Goal: Ask a question: Seek information or help from site administrators or community

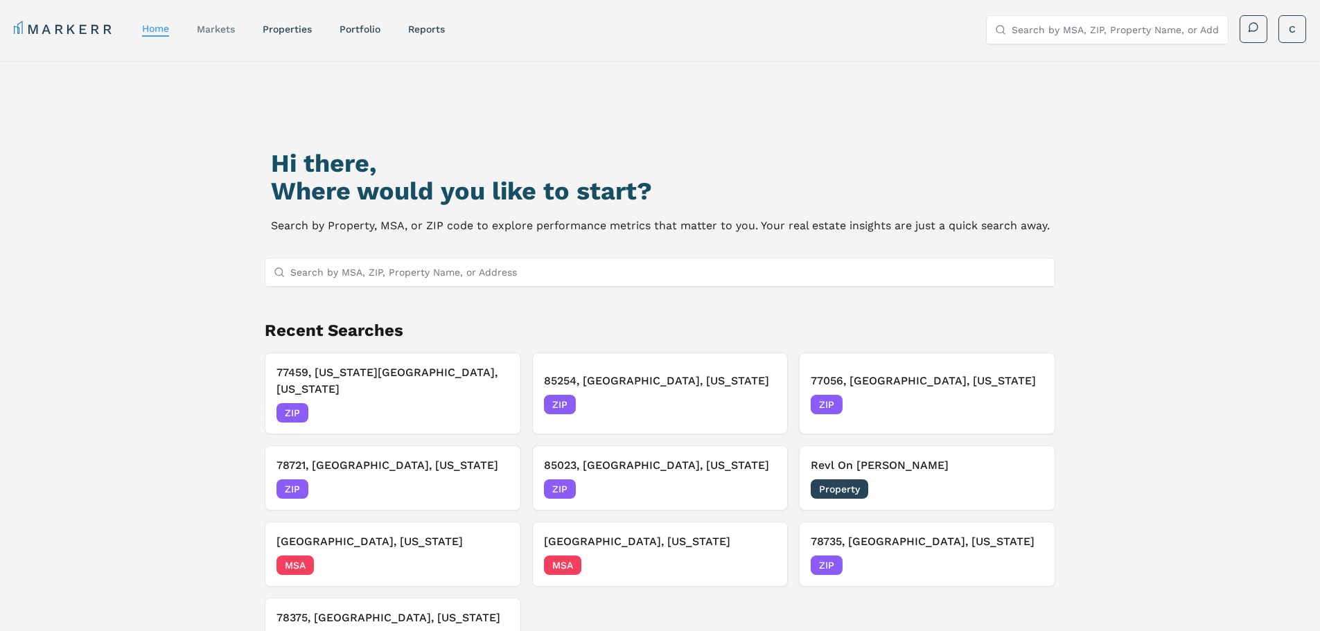
click at [232, 32] on link "markets" at bounding box center [216, 29] width 38 height 11
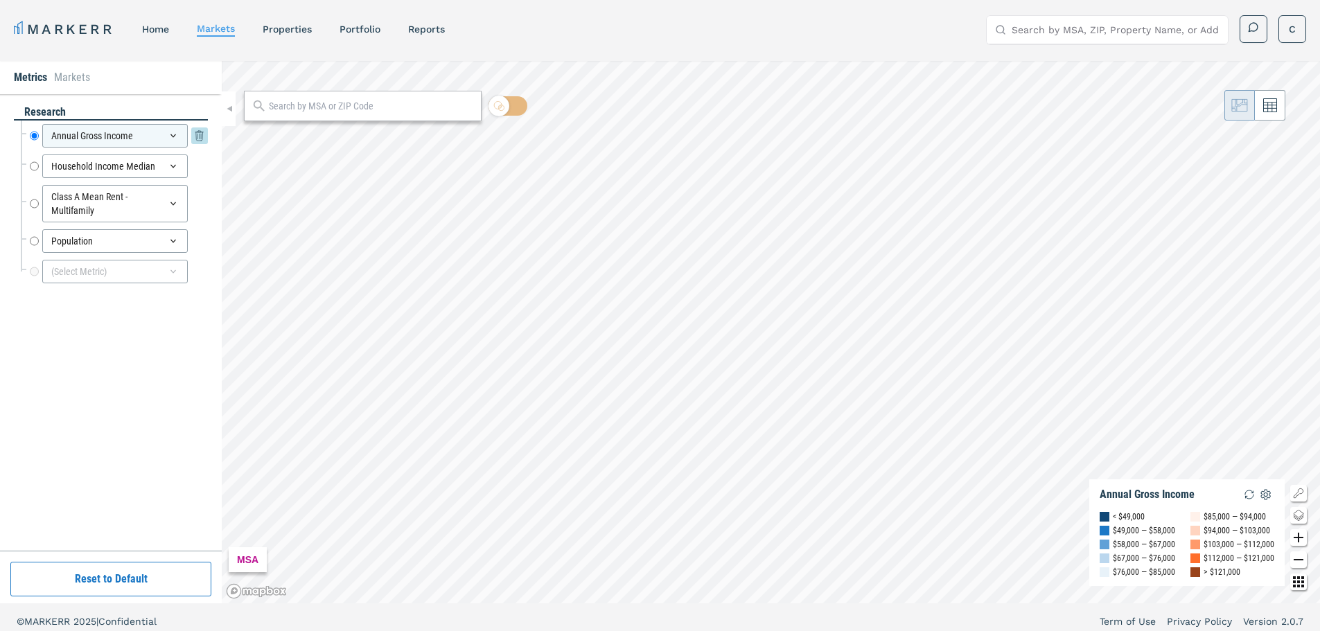
click at [195, 140] on icon at bounding box center [199, 136] width 17 height 17
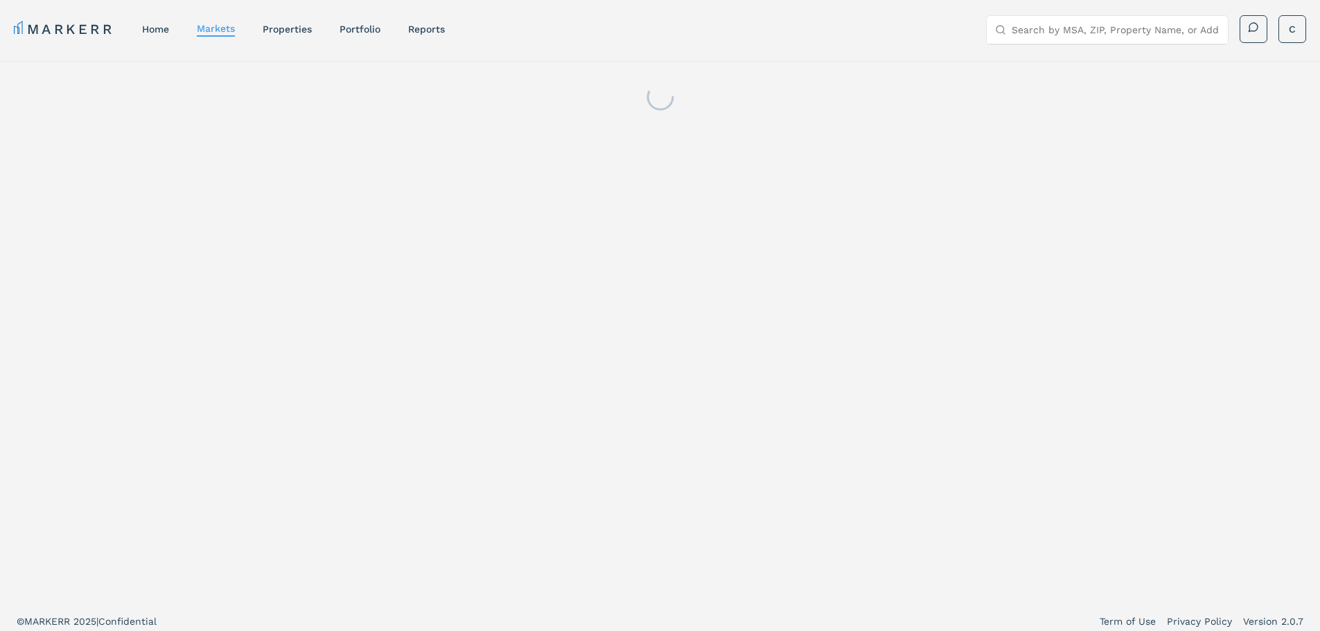
click at [195, 140] on div at bounding box center [660, 102] width 1320 height 83
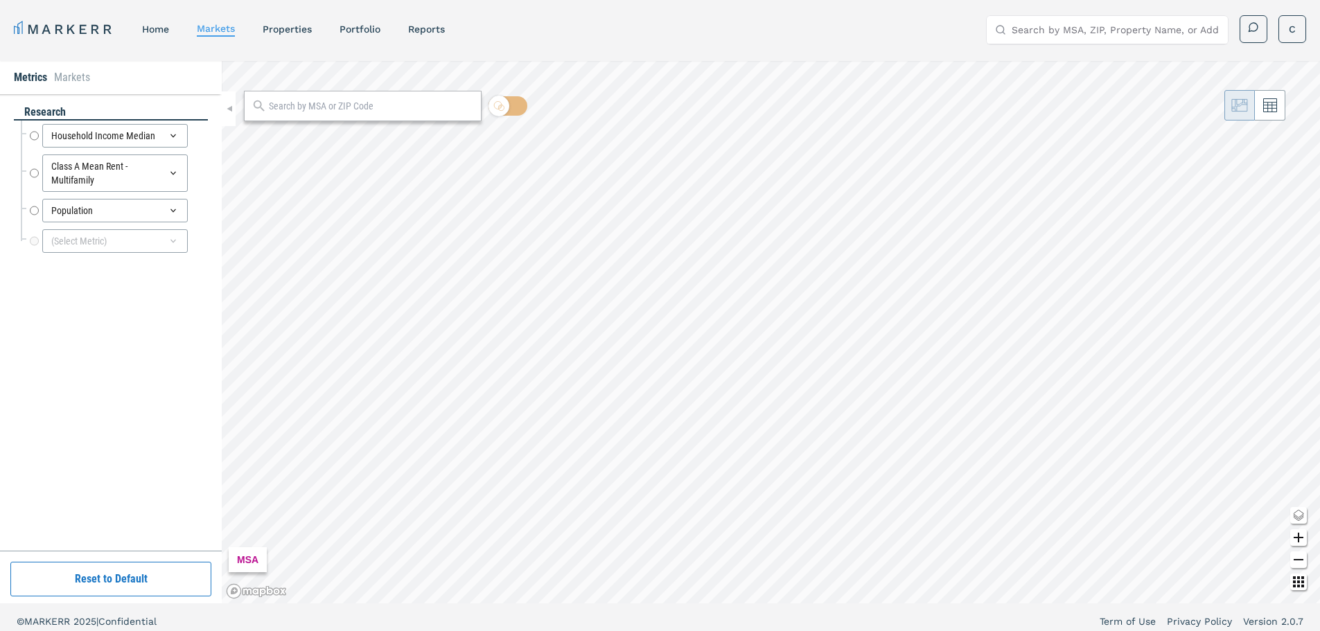
click at [195, 140] on icon at bounding box center [199, 136] width 17 height 17
click at [200, 141] on icon at bounding box center [199, 142] width 17 height 17
click at [168, 137] on icon at bounding box center [173, 135] width 11 height 11
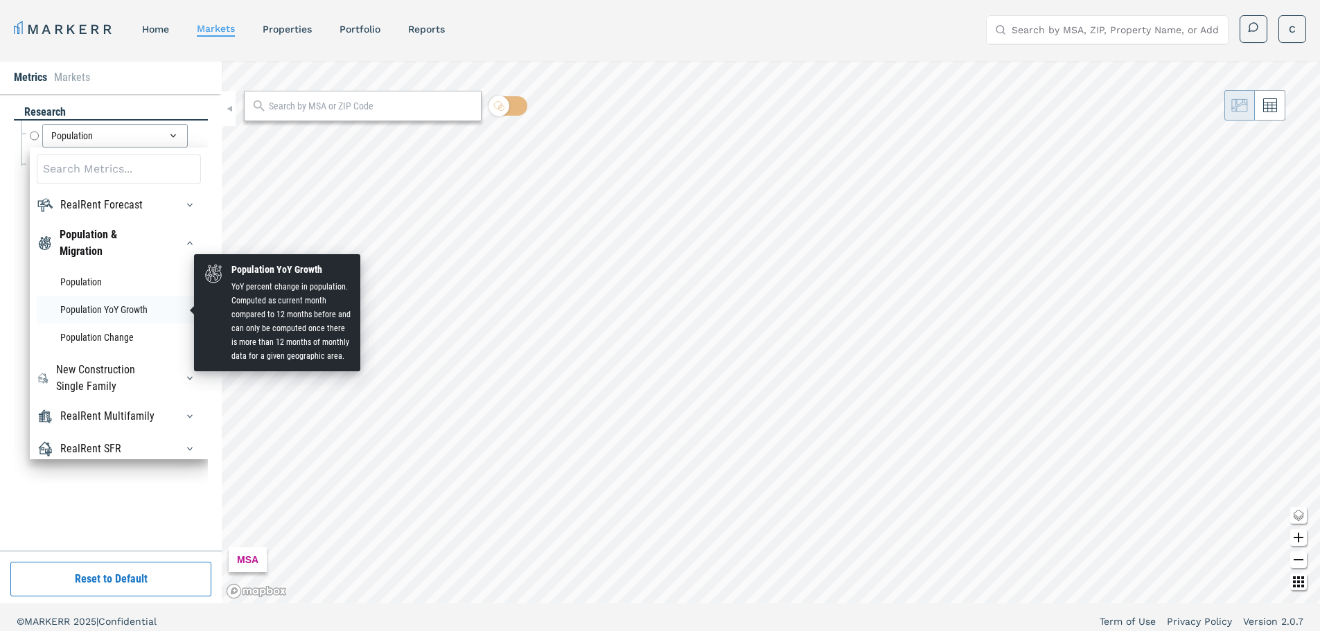
click at [99, 306] on li "Population YoY Growth" at bounding box center [119, 310] width 164 height 28
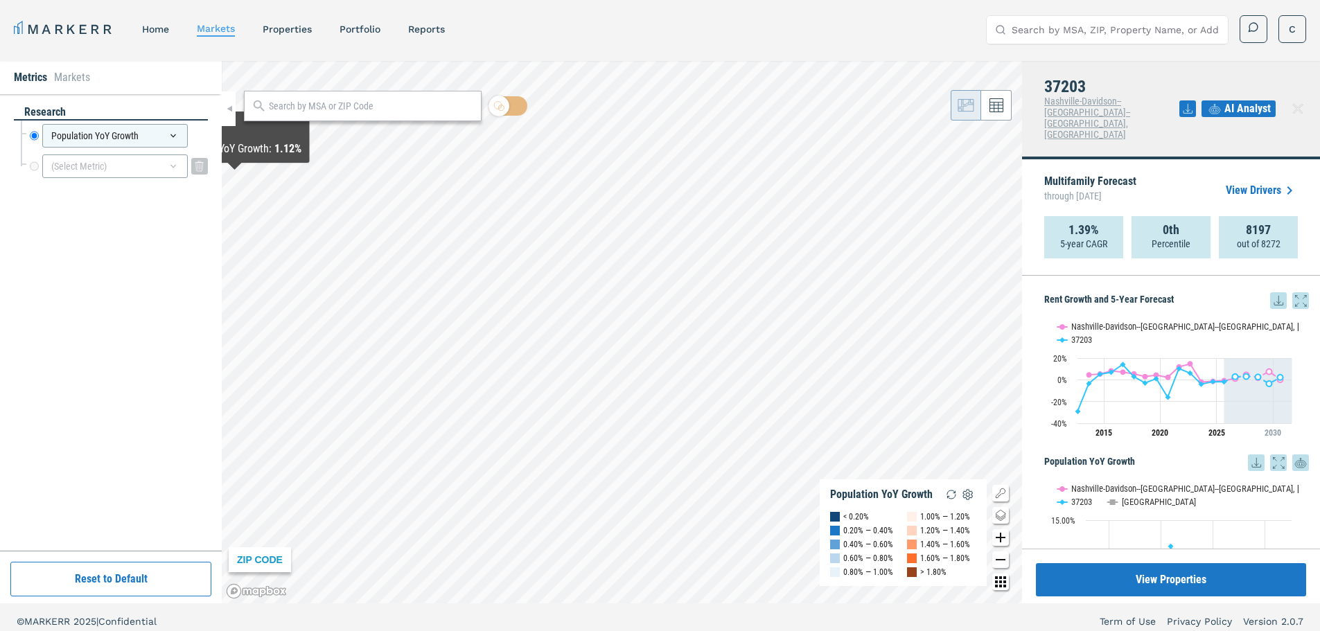
click at [177, 162] on icon at bounding box center [173, 166] width 11 height 11
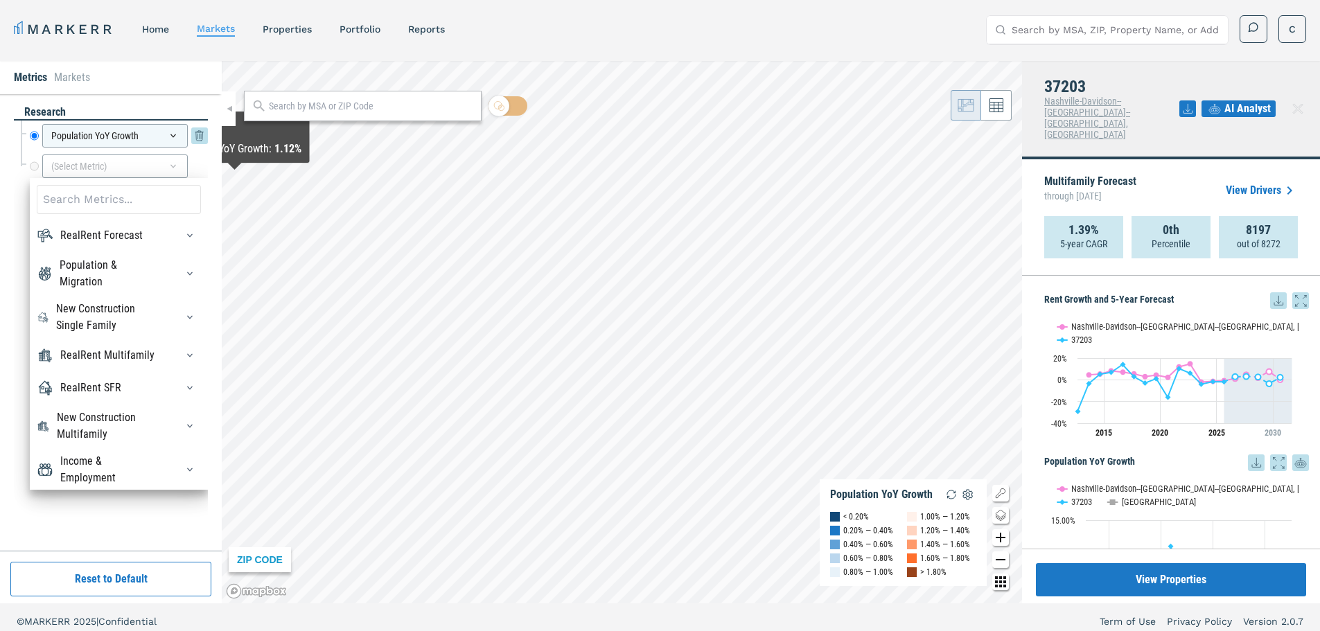
click at [116, 145] on div "Population YoY Growth" at bounding box center [115, 136] width 146 height 24
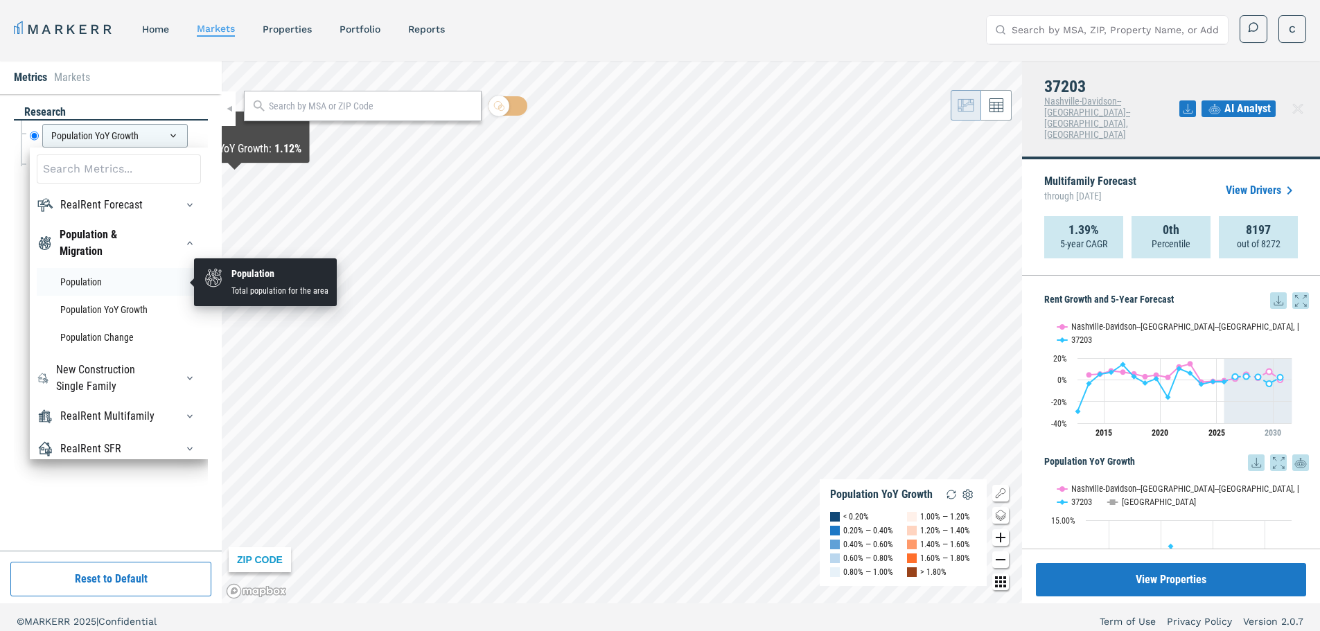
click at [98, 281] on li "Population" at bounding box center [119, 282] width 164 height 28
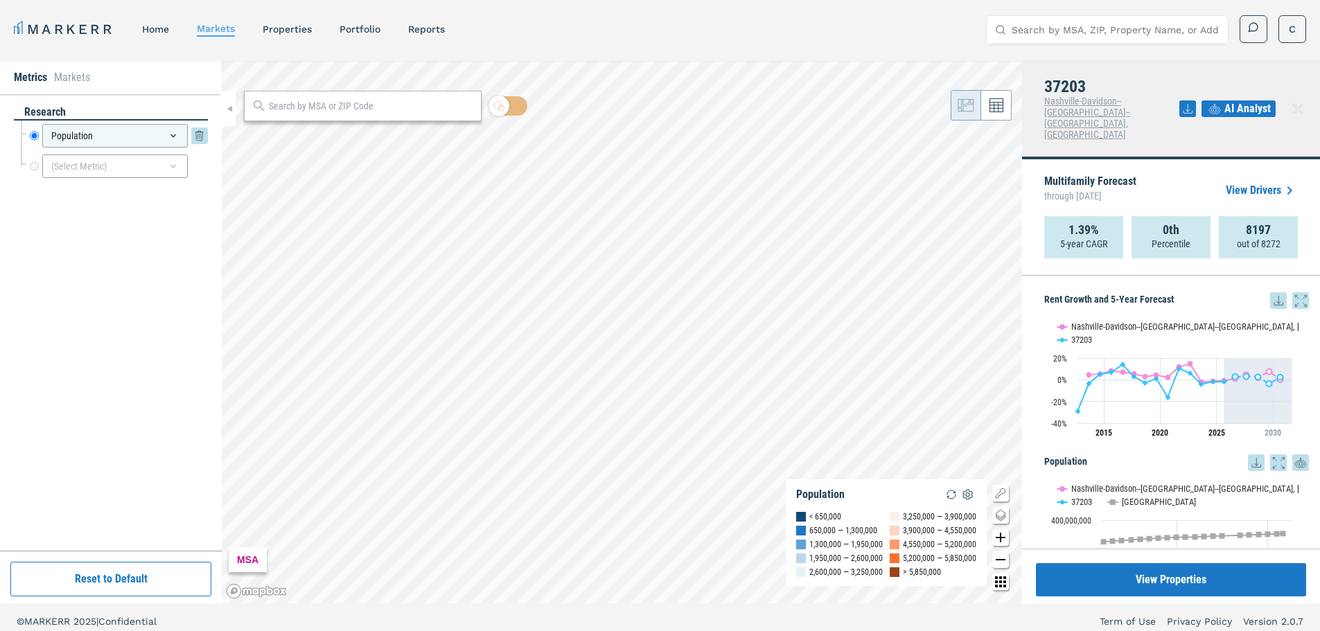
click at [136, 141] on div "Population" at bounding box center [115, 136] width 146 height 24
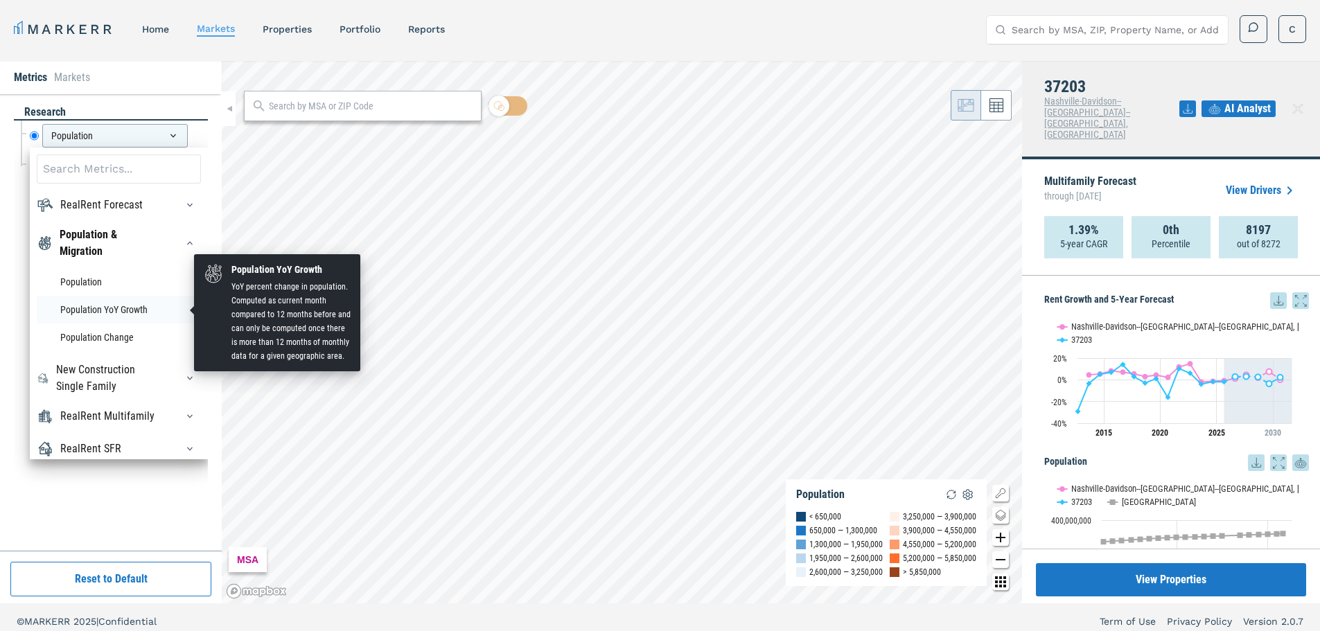
click at [100, 306] on li "Population YoY Growth" at bounding box center [119, 310] width 164 height 28
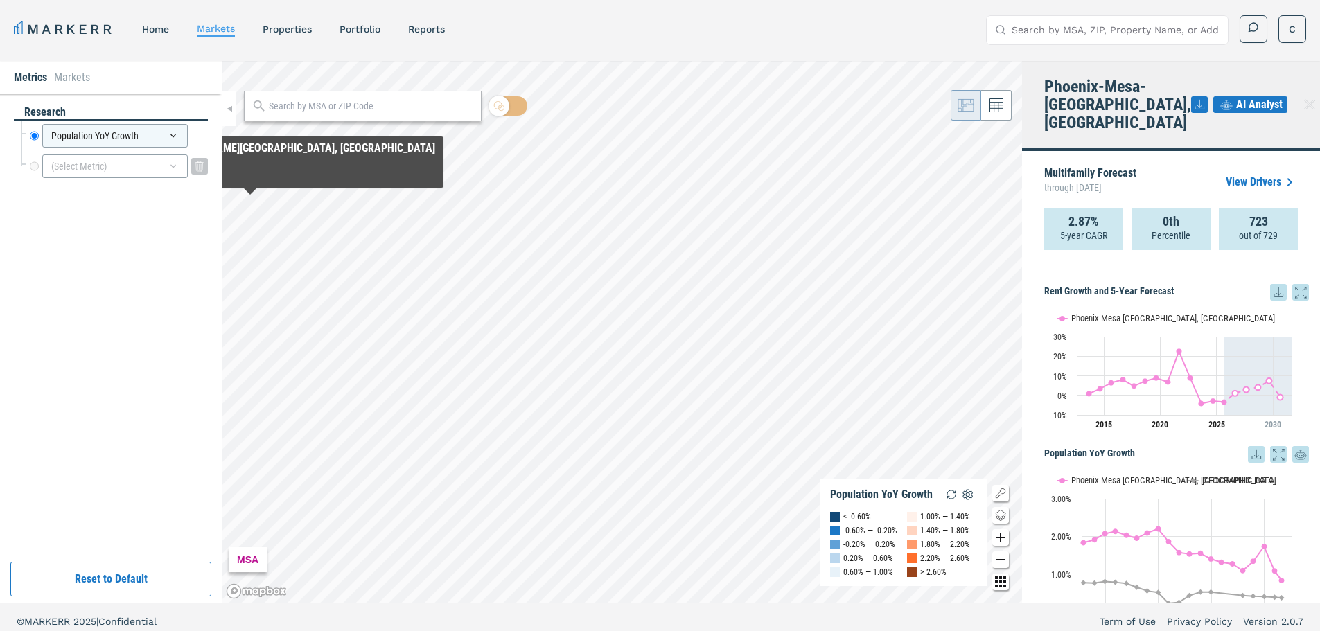
click at [129, 170] on div "(Select Metric)" at bounding box center [115, 167] width 146 height 24
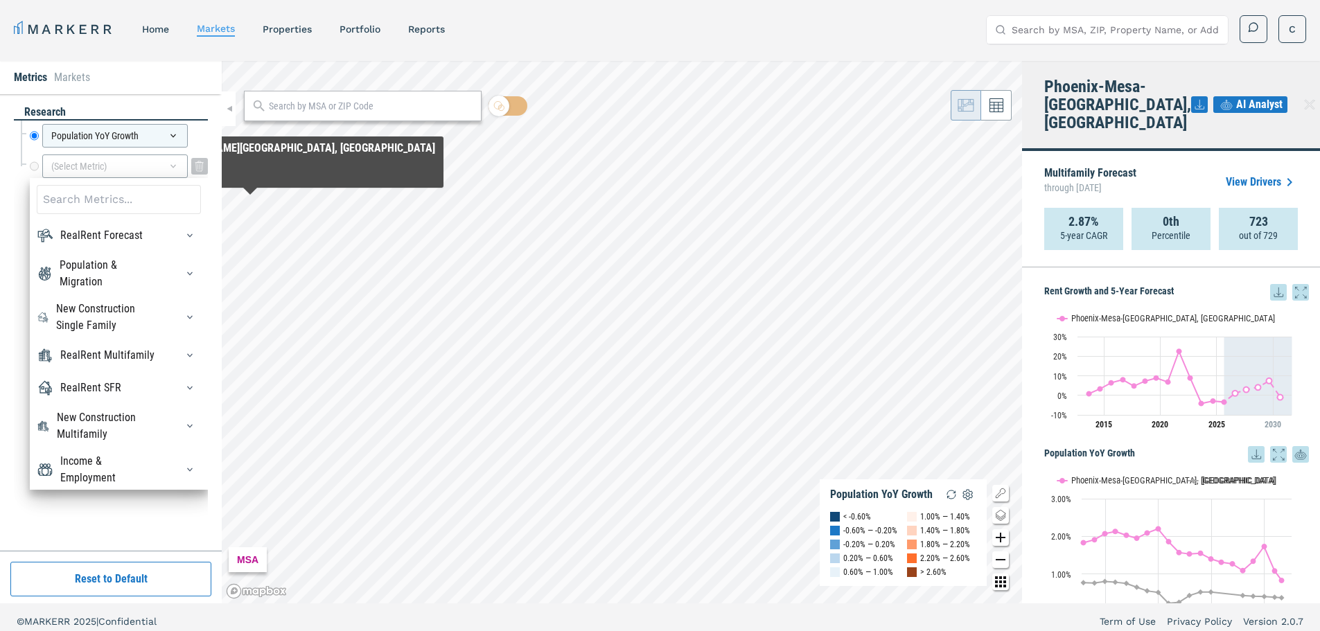
click at [103, 163] on div "(Select Metric)" at bounding box center [115, 167] width 146 height 24
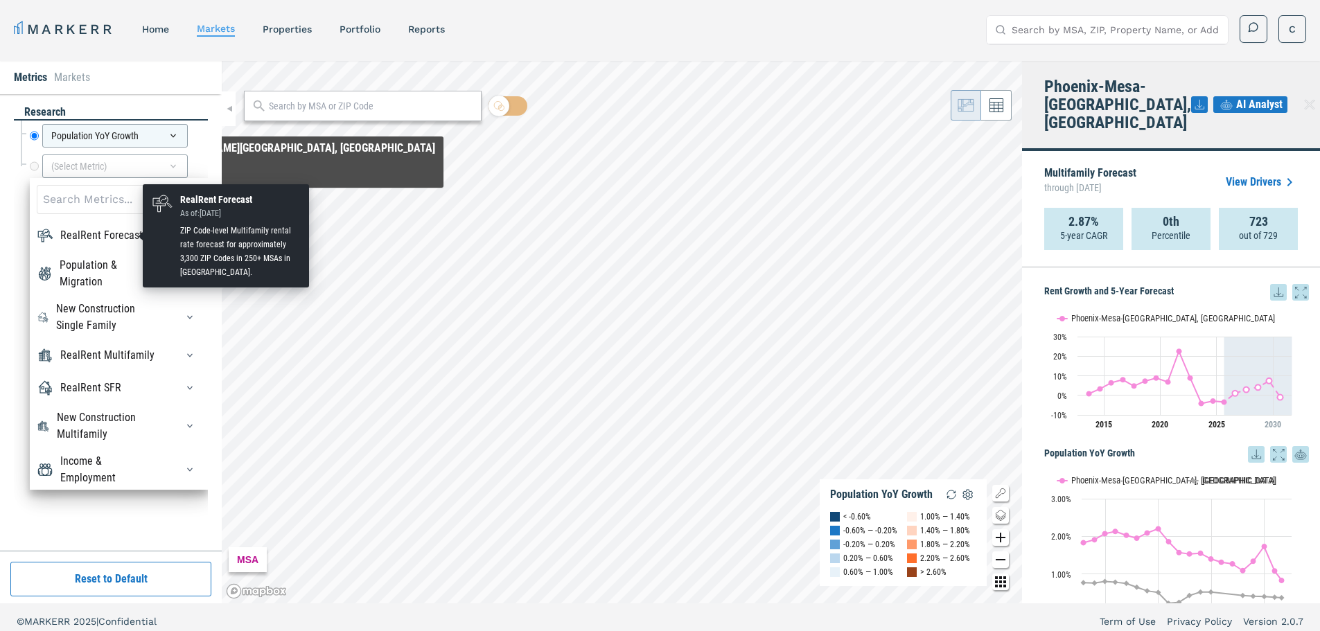
click at [86, 230] on div "RealRent Forecast" at bounding box center [101, 235] width 82 height 17
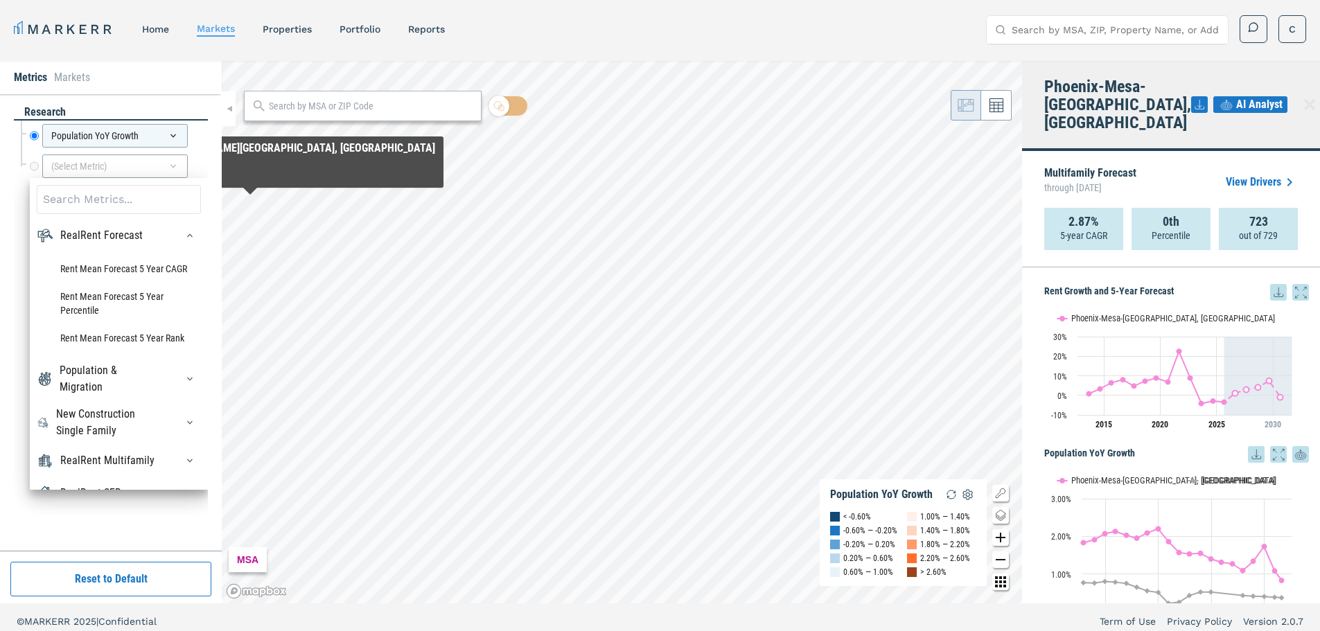
click at [74, 374] on div "Population & Migration" at bounding box center [110, 378] width 100 height 33
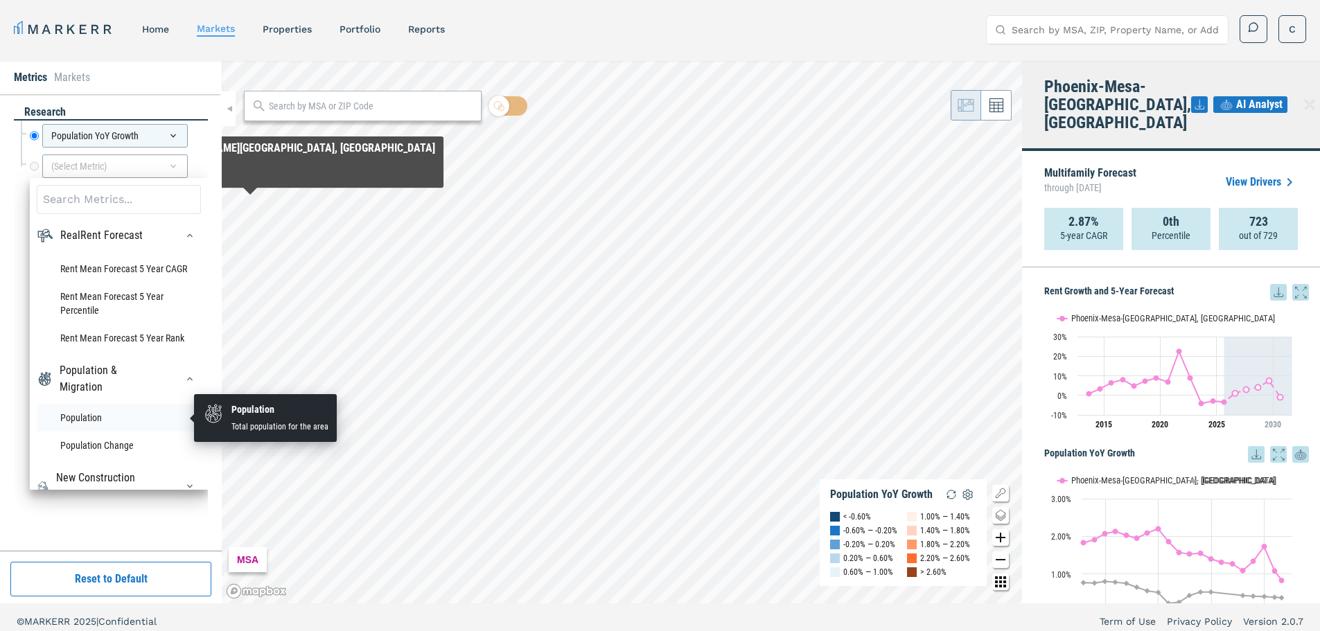
click at [91, 421] on li "Population" at bounding box center [119, 418] width 164 height 28
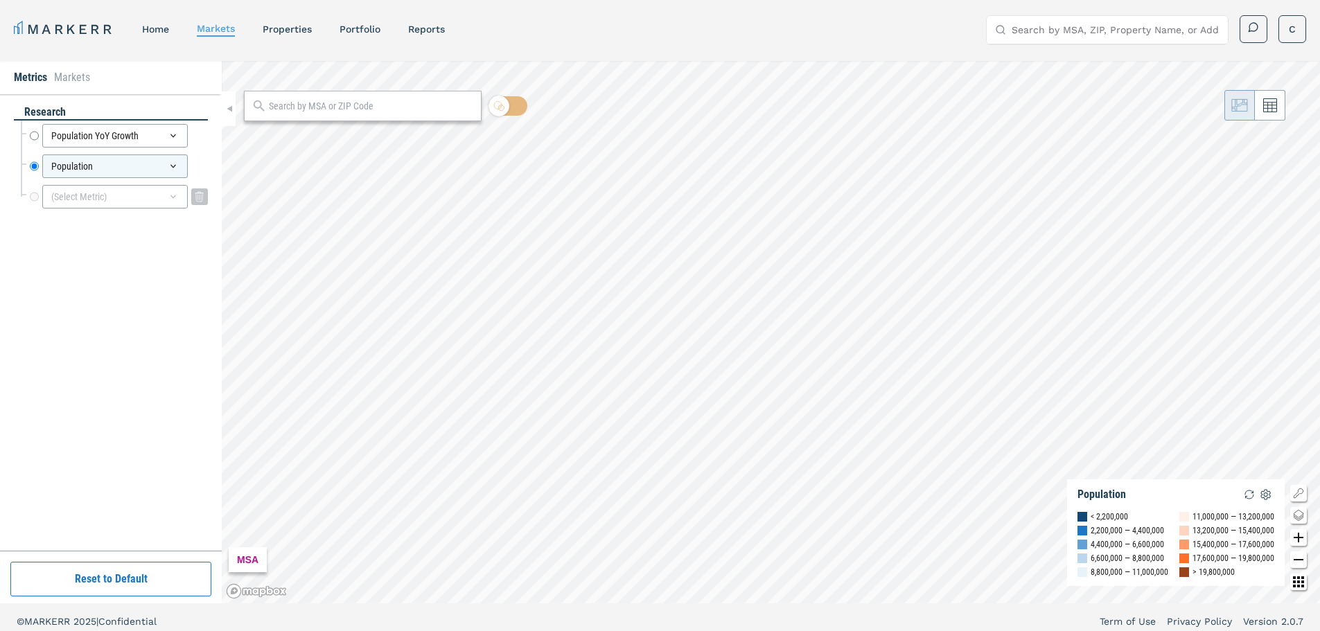
click at [169, 200] on icon at bounding box center [173, 196] width 11 height 11
click at [175, 162] on icon at bounding box center [173, 166] width 11 height 11
click at [198, 168] on icon at bounding box center [199, 165] width 8 height 8
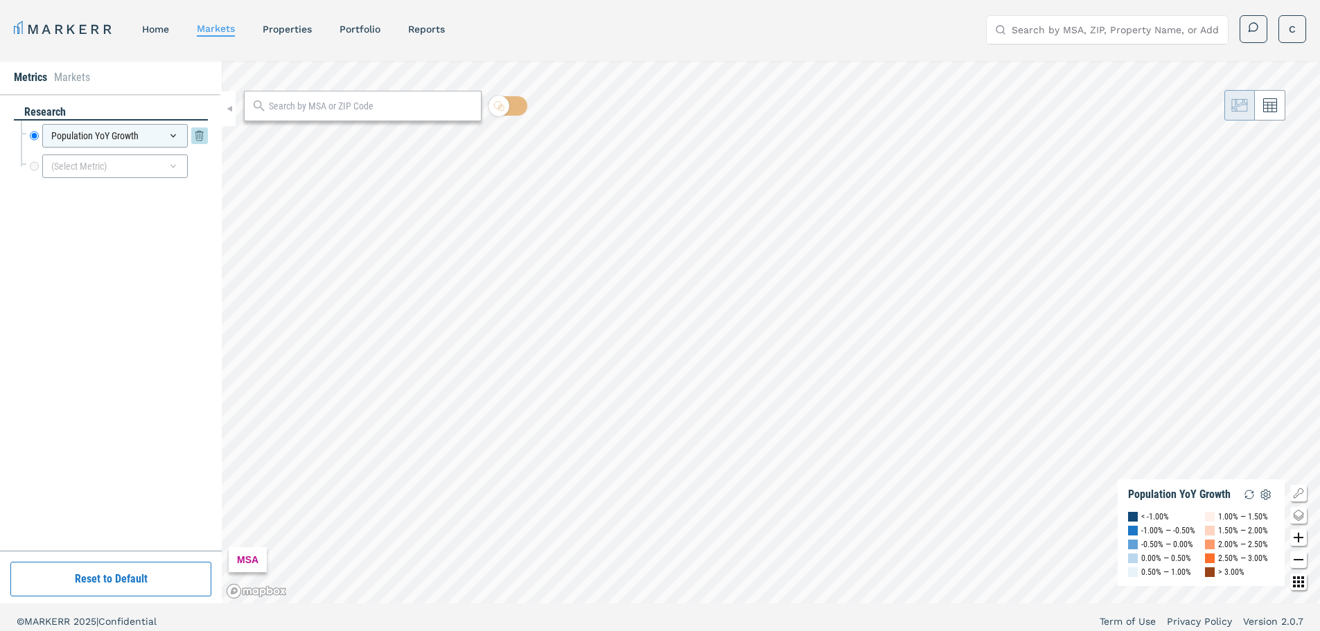
click at [170, 138] on icon at bounding box center [173, 135] width 11 height 11
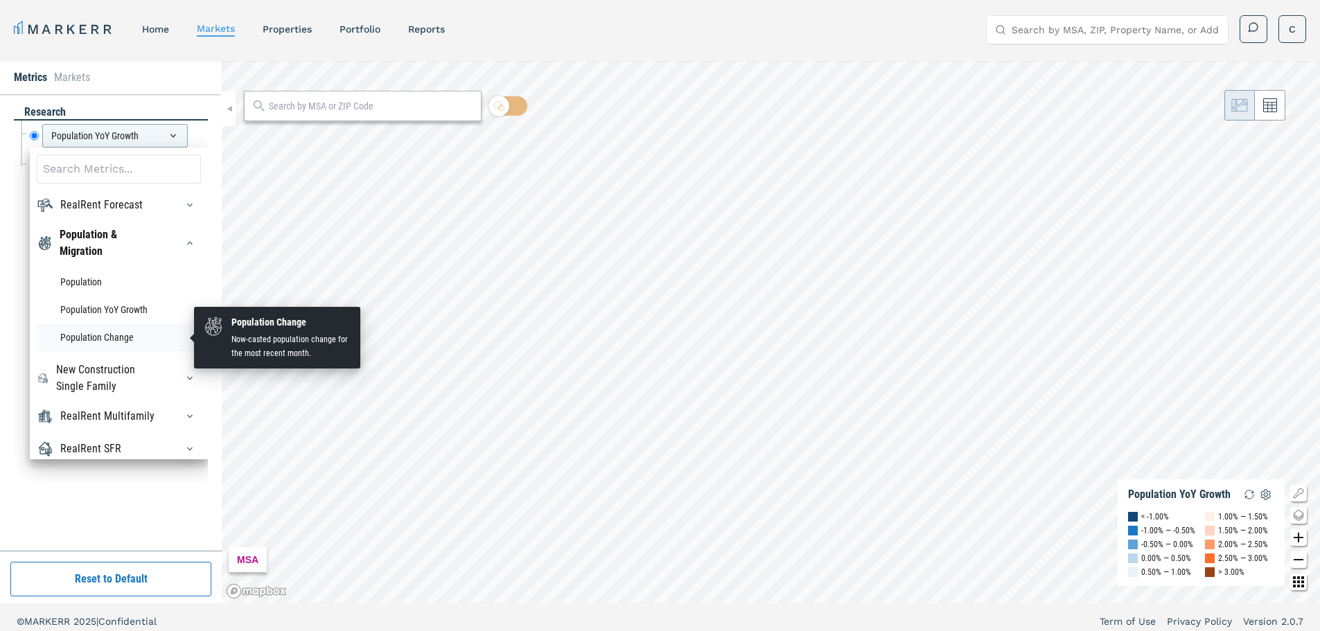
click at [105, 335] on li "Population Change" at bounding box center [119, 338] width 164 height 28
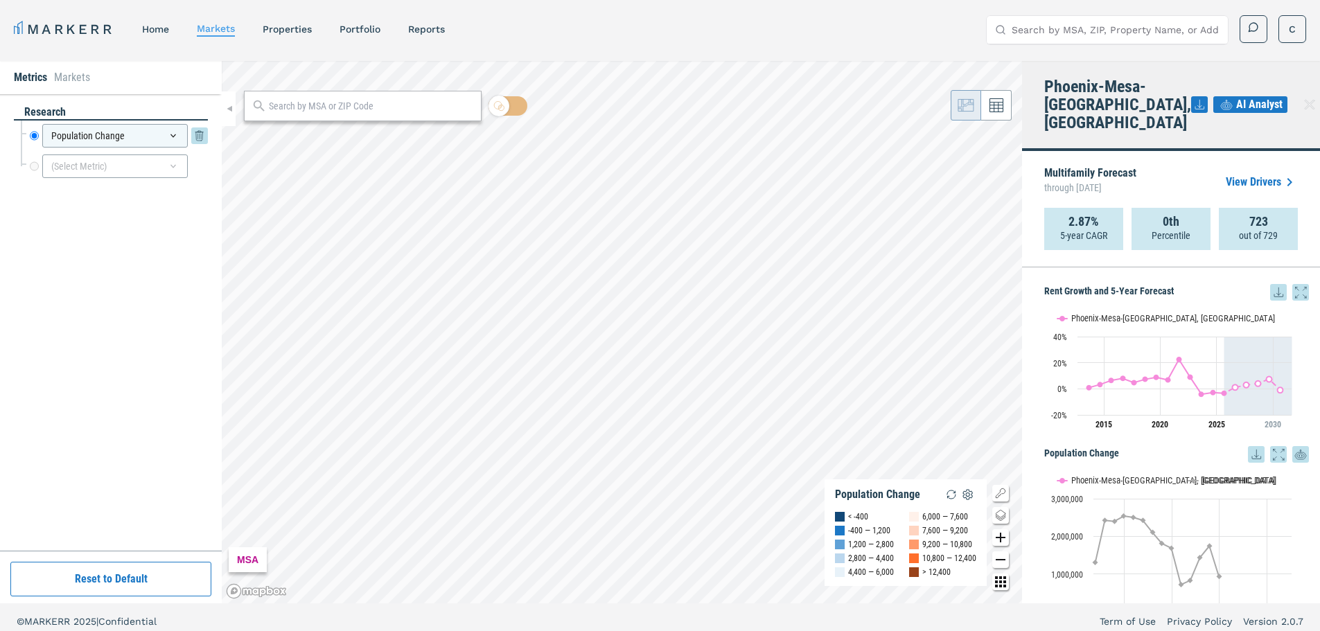
click at [178, 138] on icon at bounding box center [173, 135] width 11 height 11
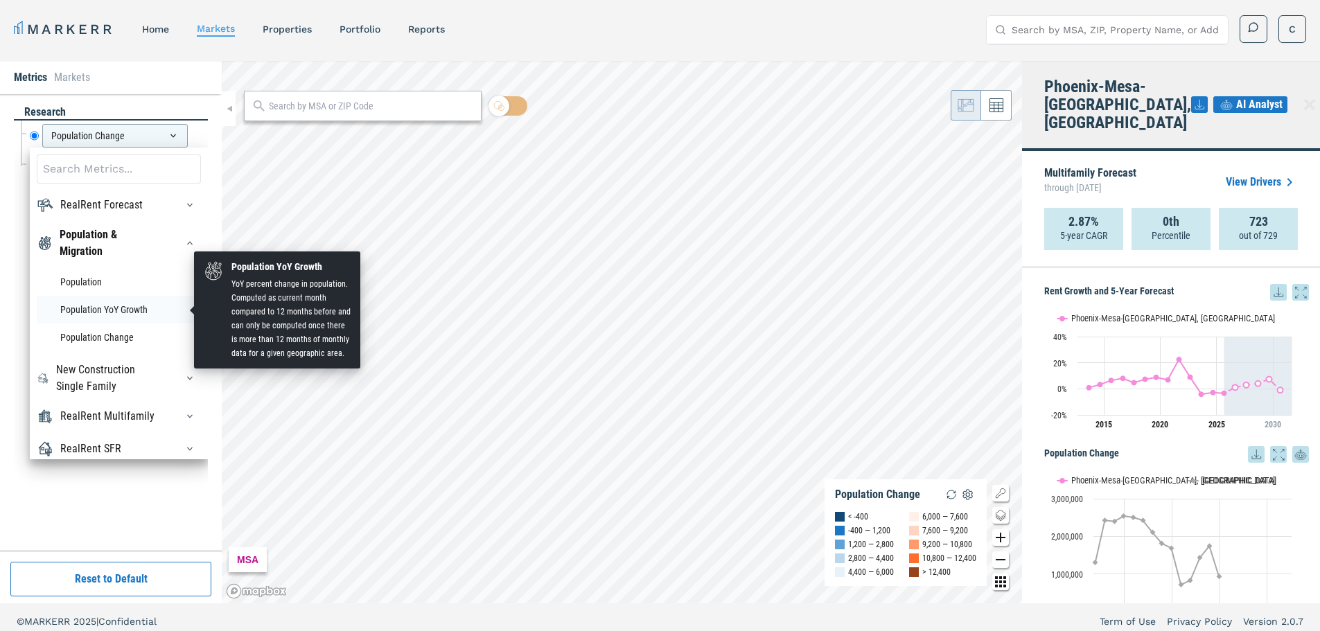
click at [122, 309] on li "Population YoY Growth" at bounding box center [119, 310] width 164 height 28
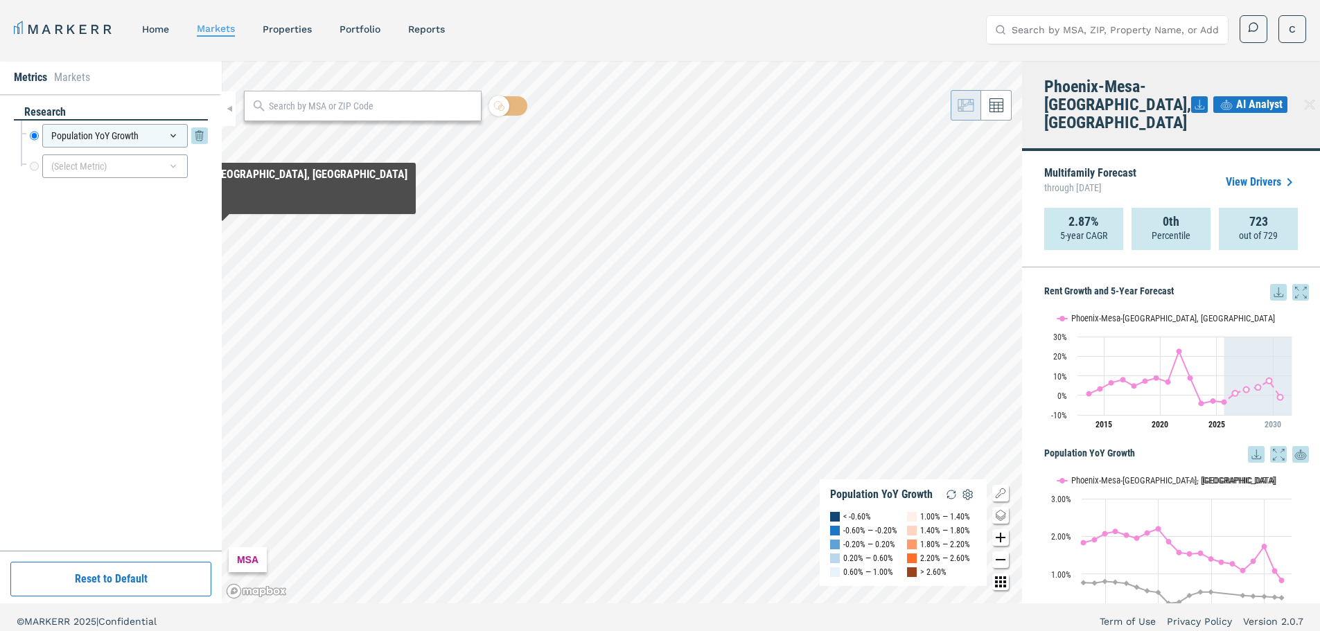
click at [175, 141] on div "Population YoY Growth" at bounding box center [115, 136] width 146 height 24
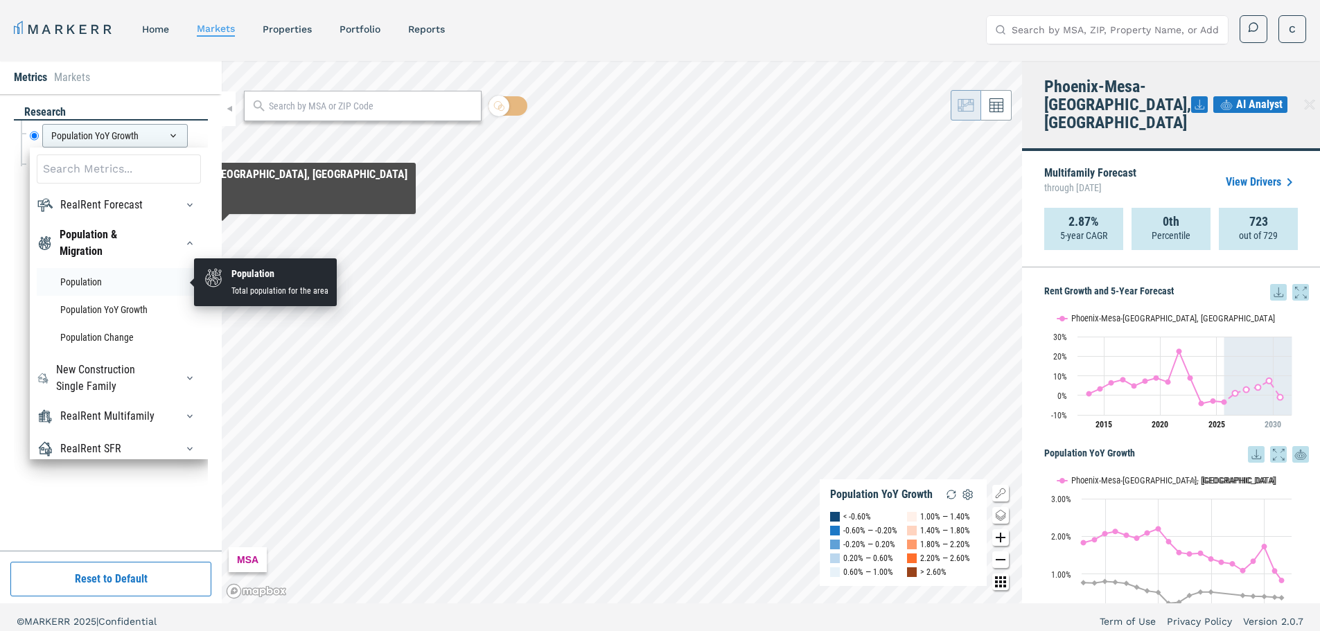
click at [100, 277] on li "Population" at bounding box center [119, 282] width 164 height 28
